Goal: Task Accomplishment & Management: Manage account settings

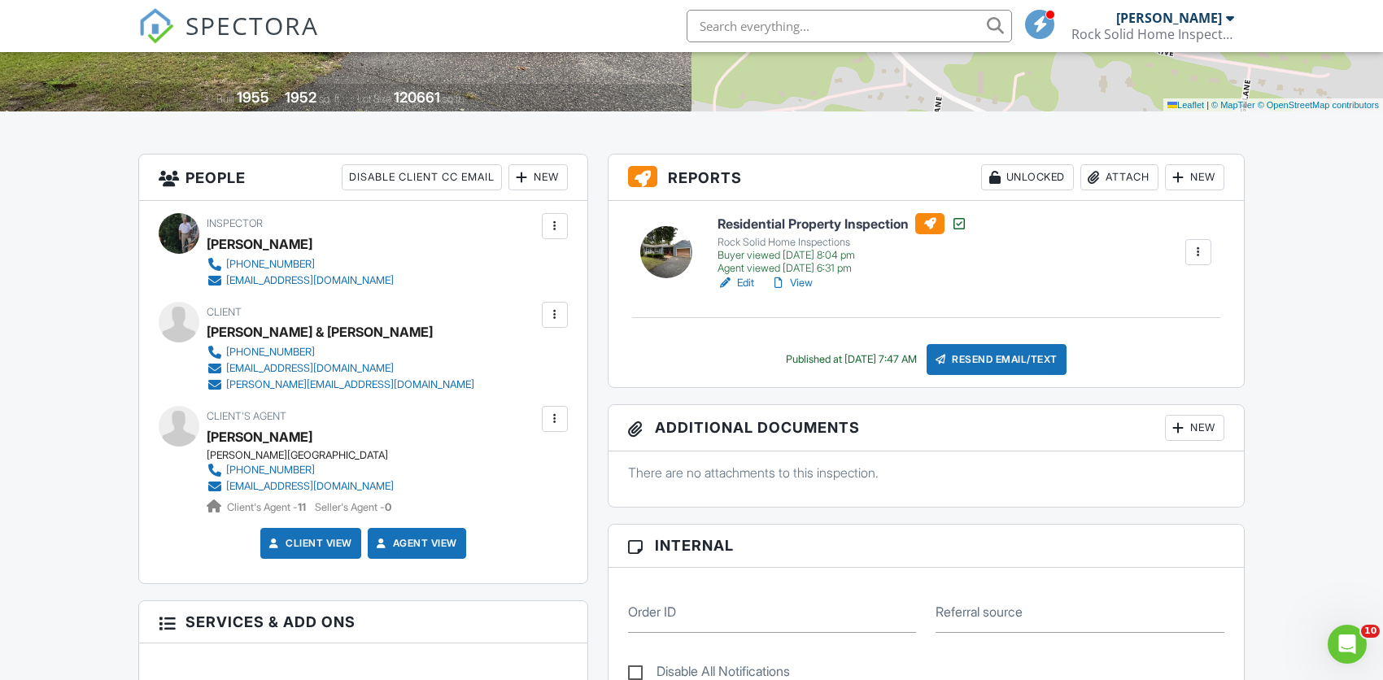
scroll to position [356, 0]
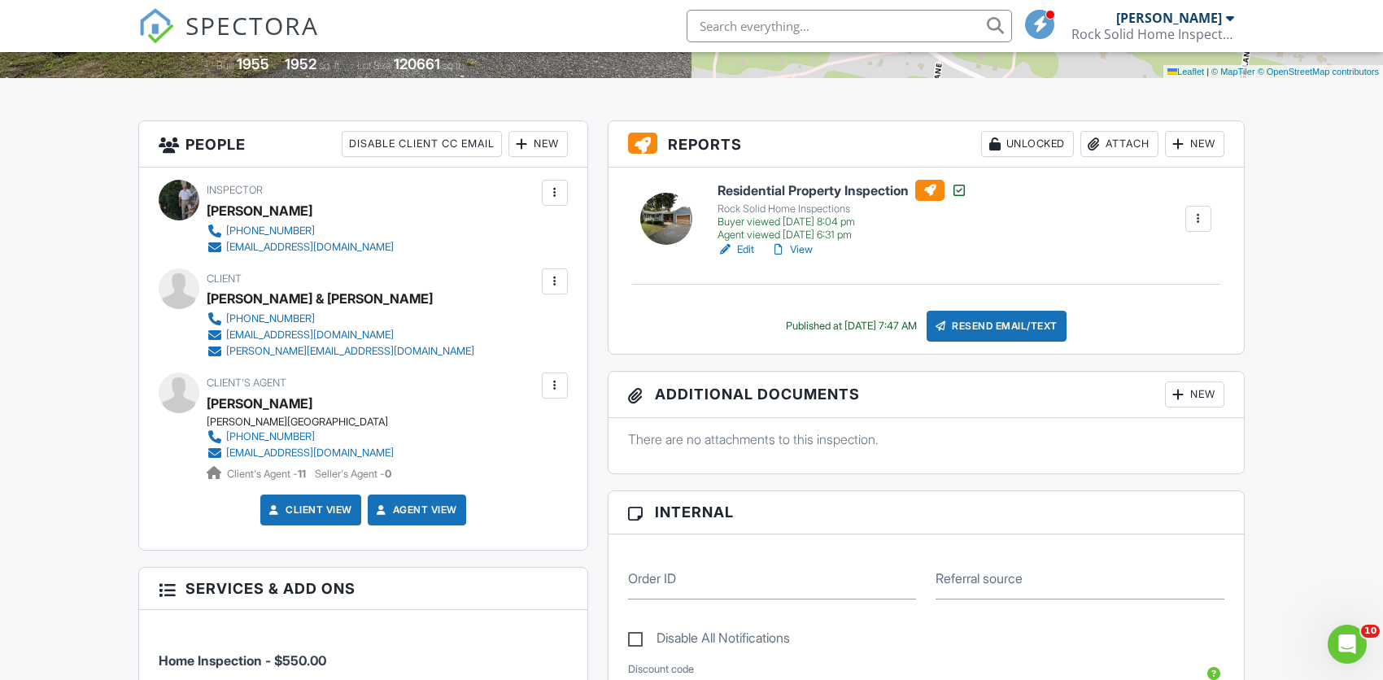
click at [810, 250] on link "View" at bounding box center [791, 250] width 42 height 16
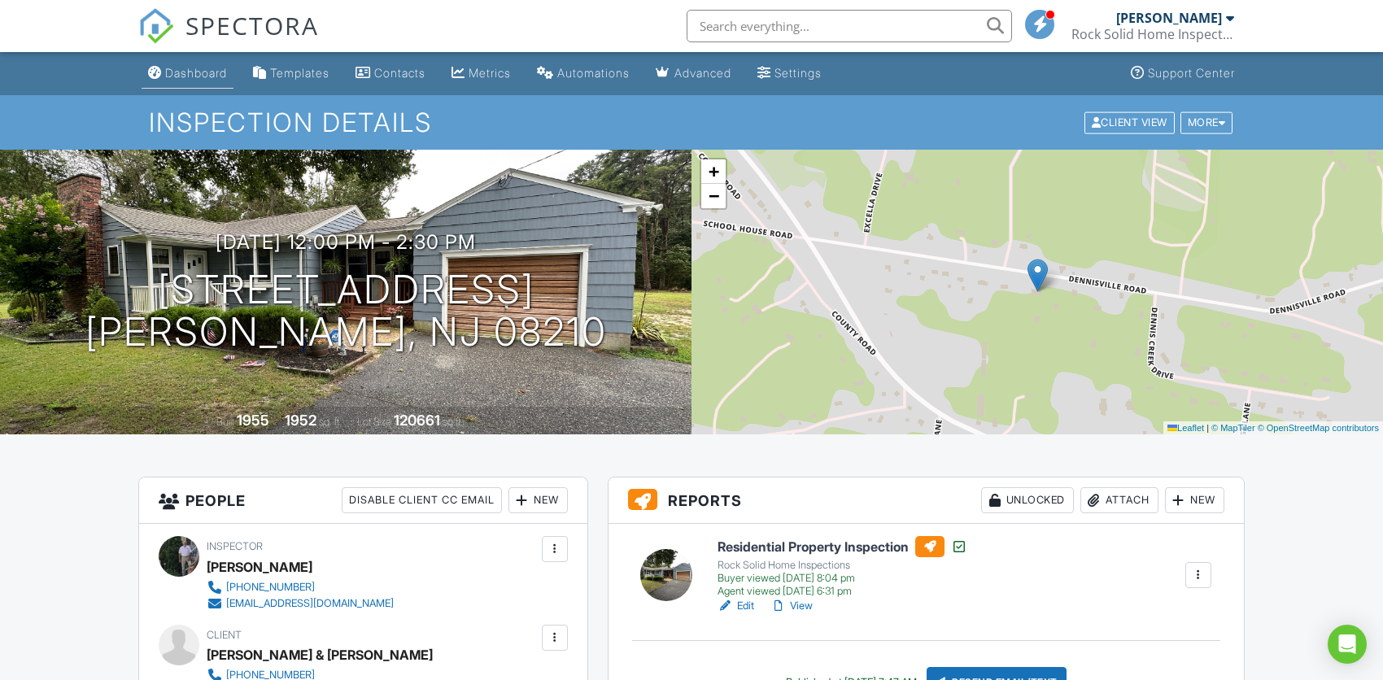
click at [204, 75] on div "Dashboard" at bounding box center [196, 73] width 62 height 14
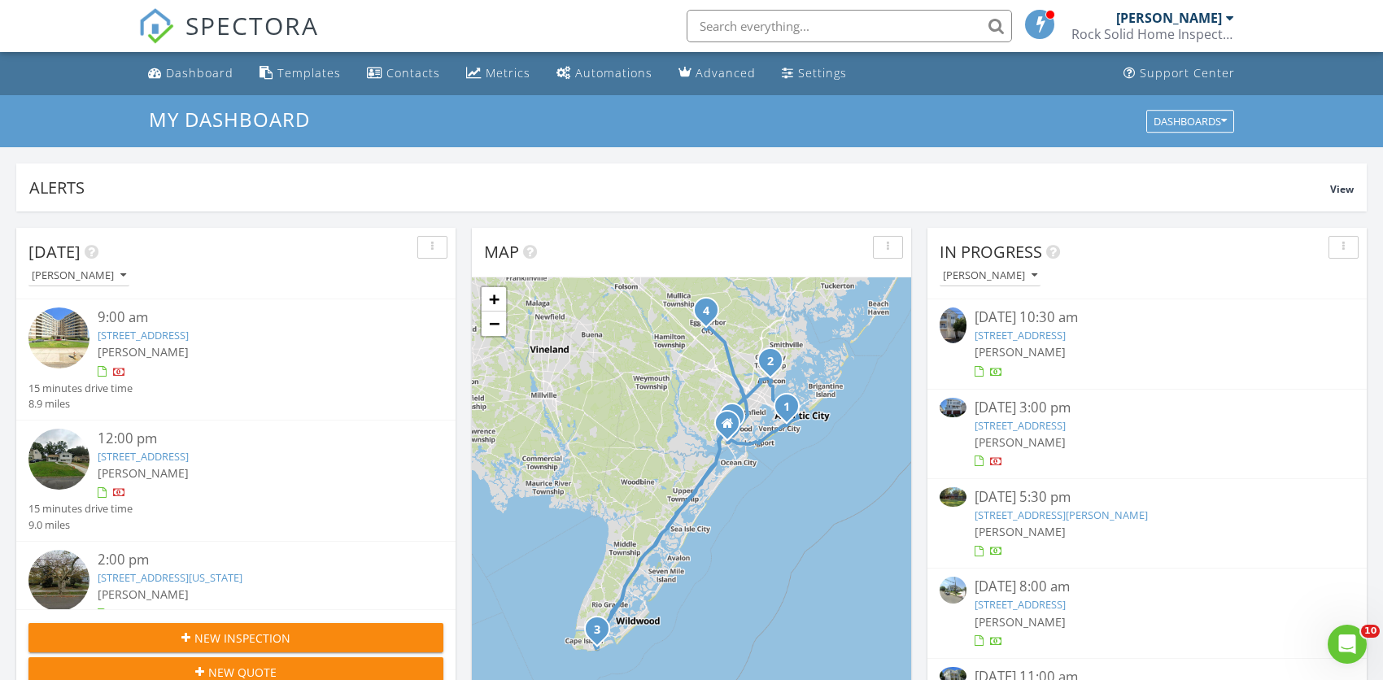
click at [1013, 337] on link "309 E Poplar Avenue 102, Wildwood, NJ 08260" at bounding box center [1019, 335] width 91 height 15
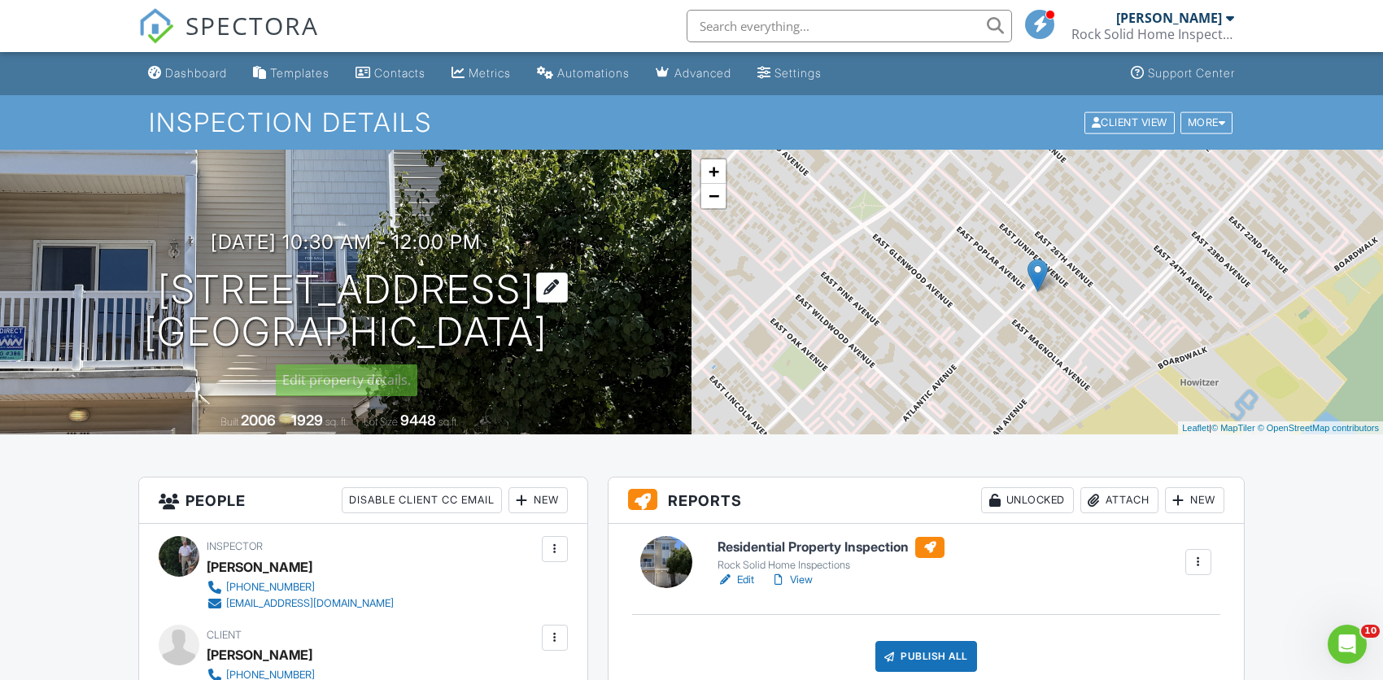
click at [547, 293] on h1 "309 E Poplar Avenue 102 Wildwood, NJ 08260" at bounding box center [345, 311] width 403 height 86
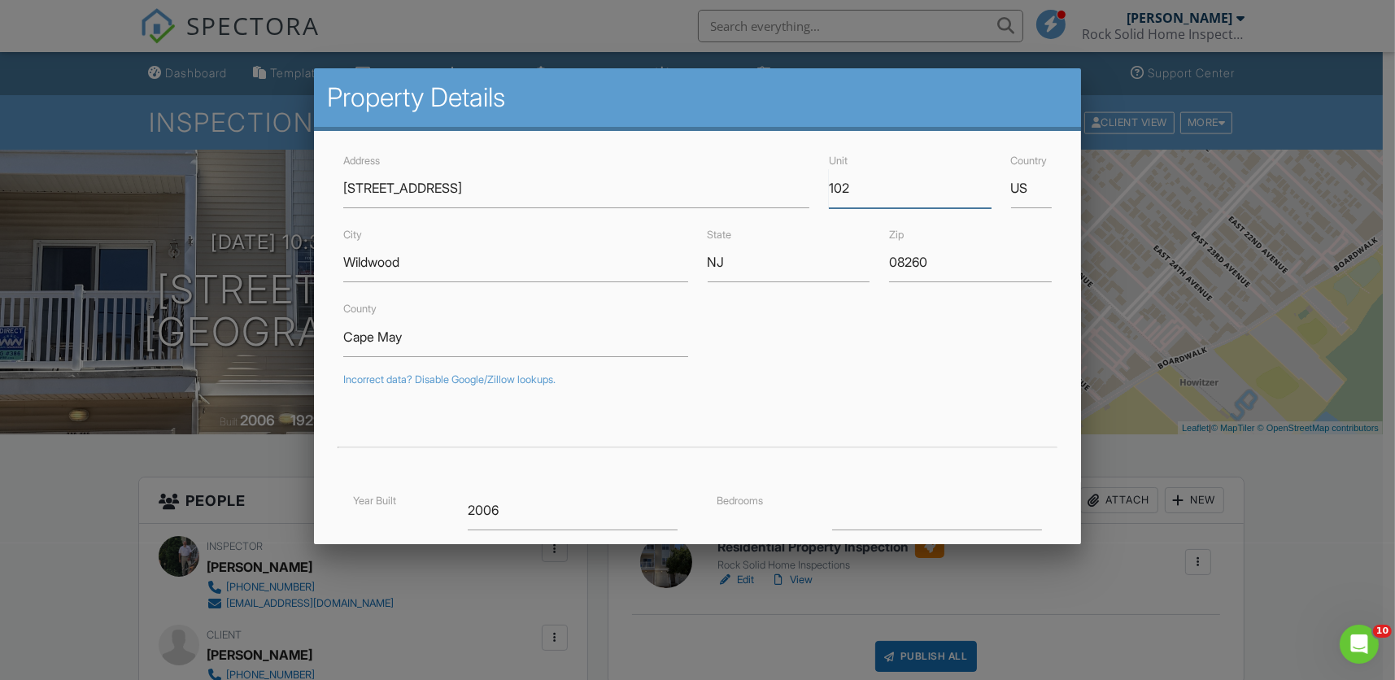
click at [829, 187] on input "102" at bounding box center [910, 188] width 163 height 40
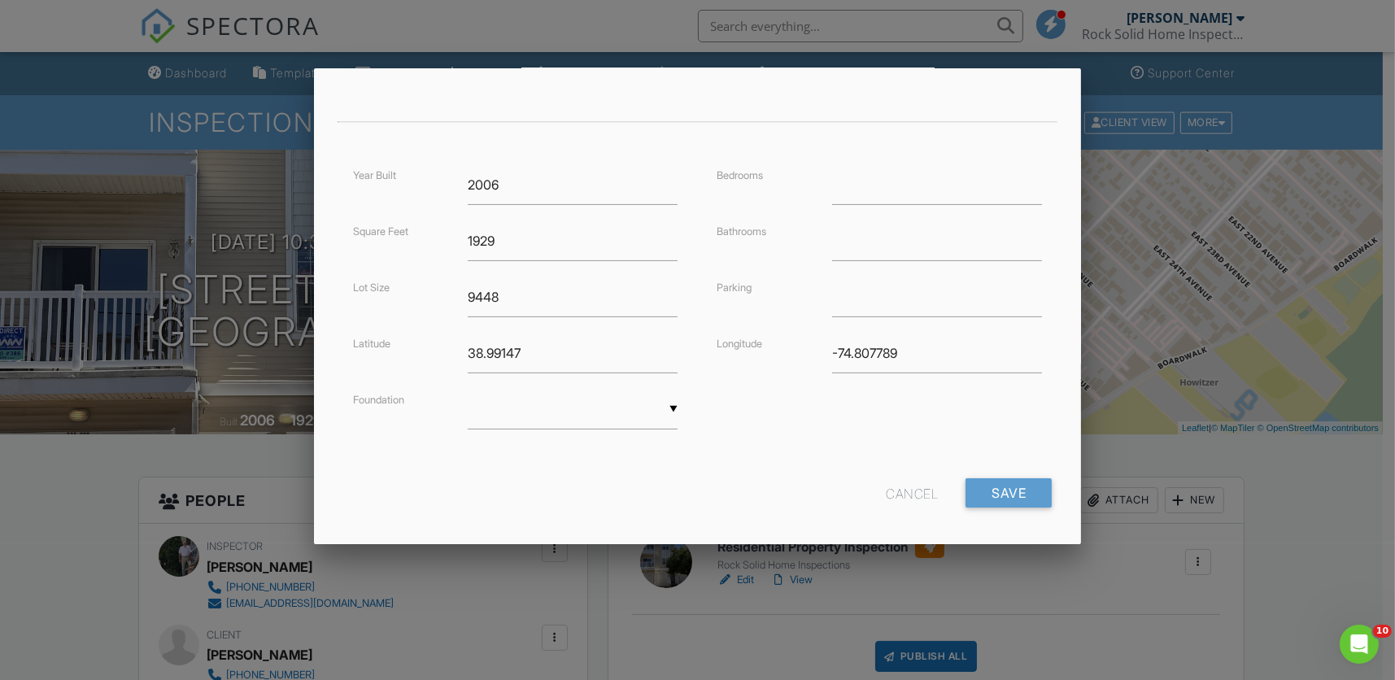
scroll to position [335, 0]
type input "# 102"
click at [553, 394] on div "▼ Basement Slab Crawlspace Basement Slab Crawlspace" at bounding box center [573, 400] width 210 height 40
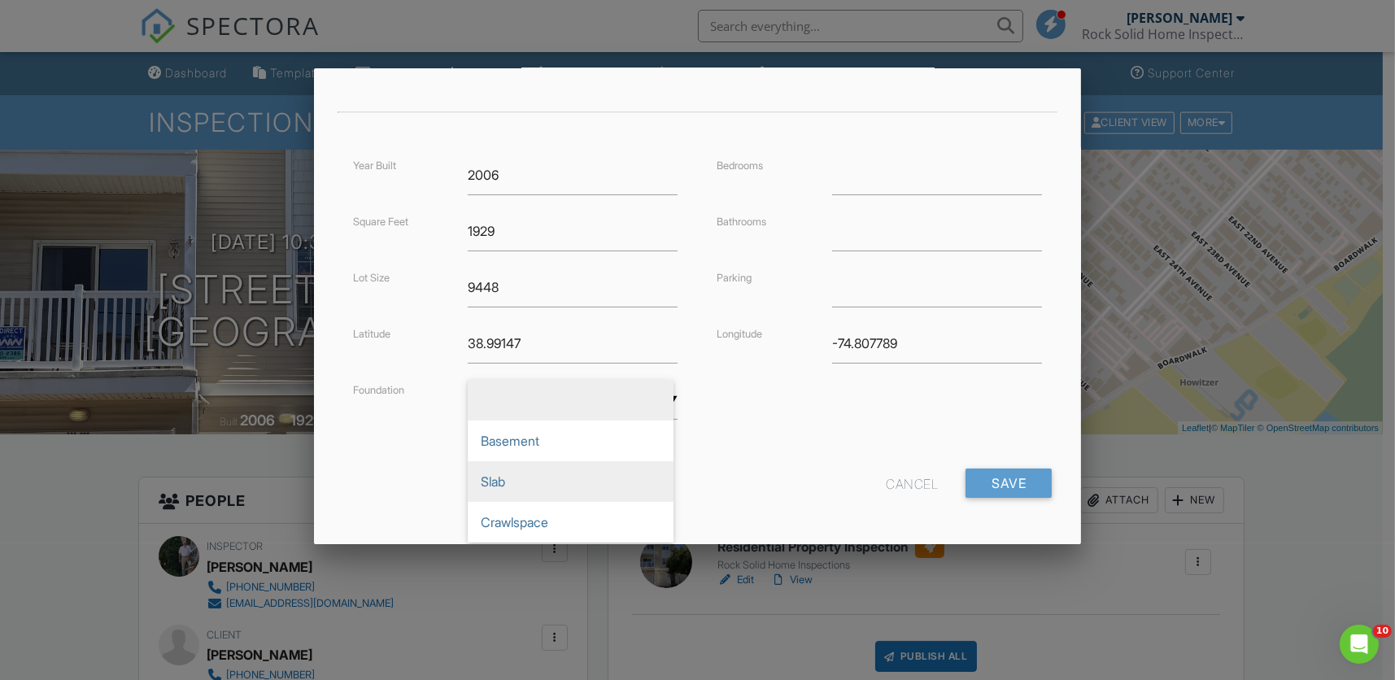
click at [507, 478] on span "Slab" at bounding box center [571, 481] width 206 height 41
type input "Slab"
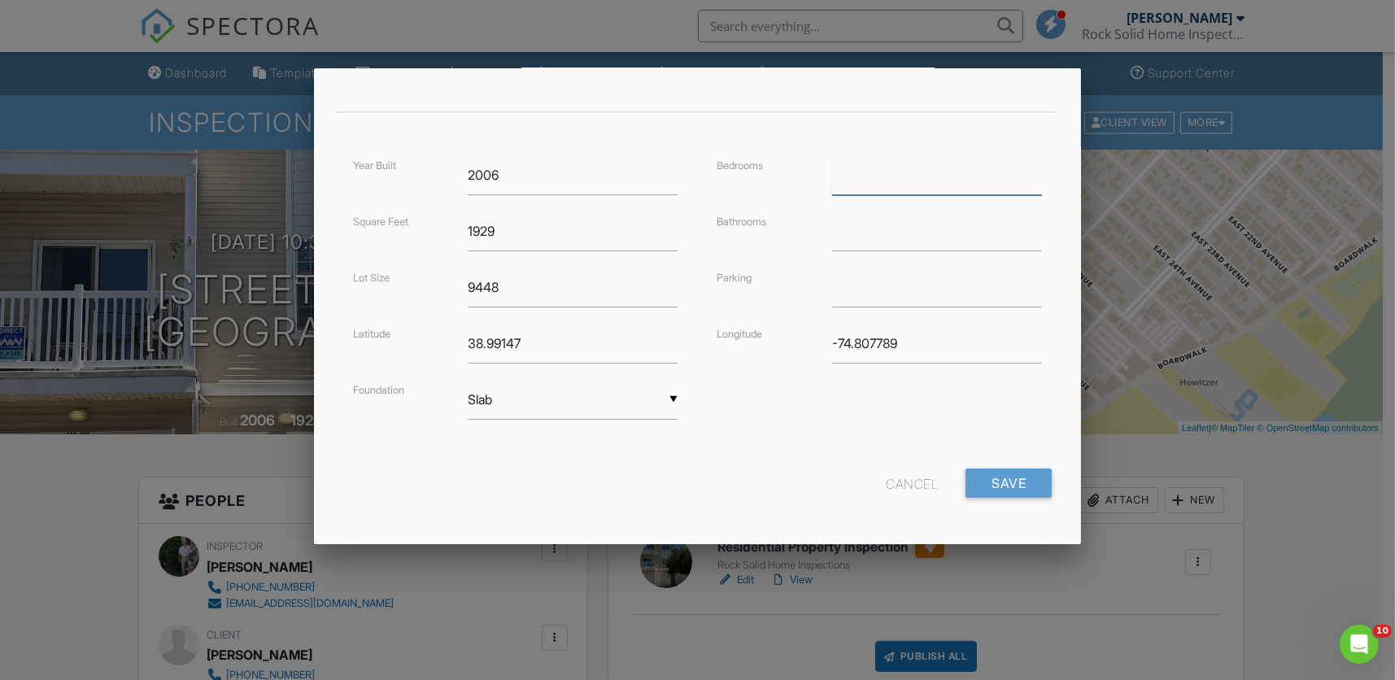
click at [957, 174] on input "number" at bounding box center [937, 175] width 210 height 40
type input "4"
type input "3"
click at [994, 478] on input "Save" at bounding box center [1008, 482] width 86 height 29
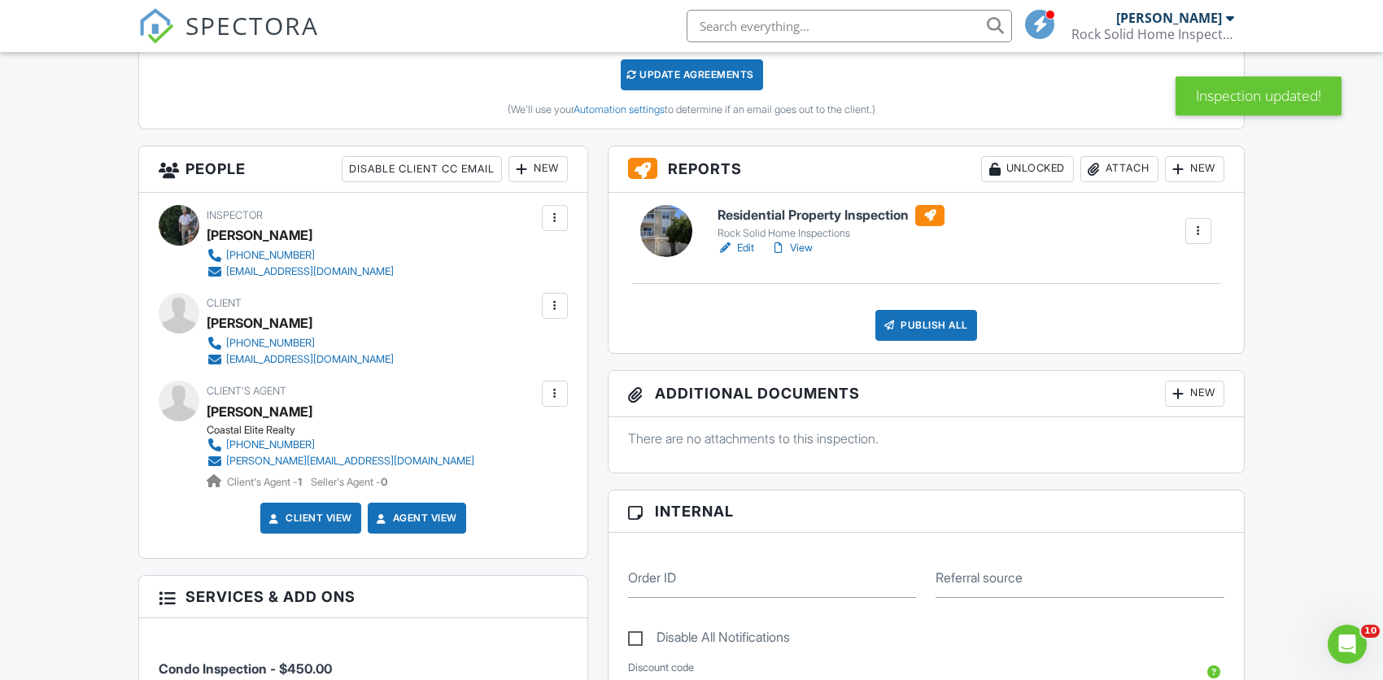
click at [801, 247] on link "View" at bounding box center [791, 248] width 42 height 16
